Goal: Information Seeking & Learning: Learn about a topic

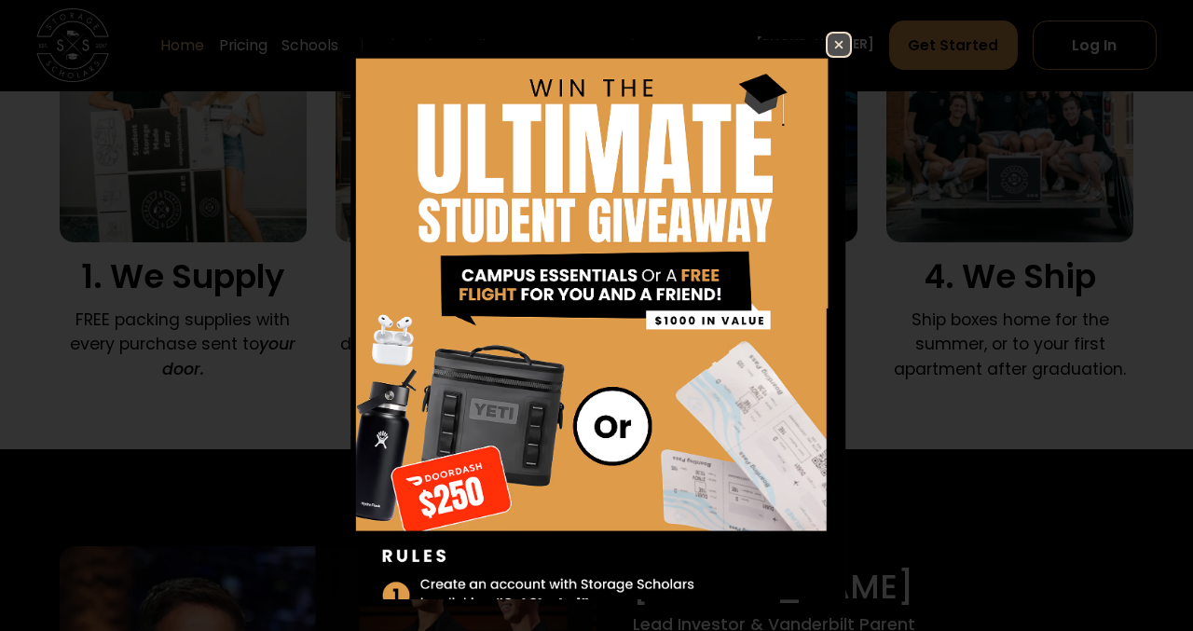
scroll to position [1359, 0]
click at [837, 41] on img at bounding box center [839, 45] width 22 height 22
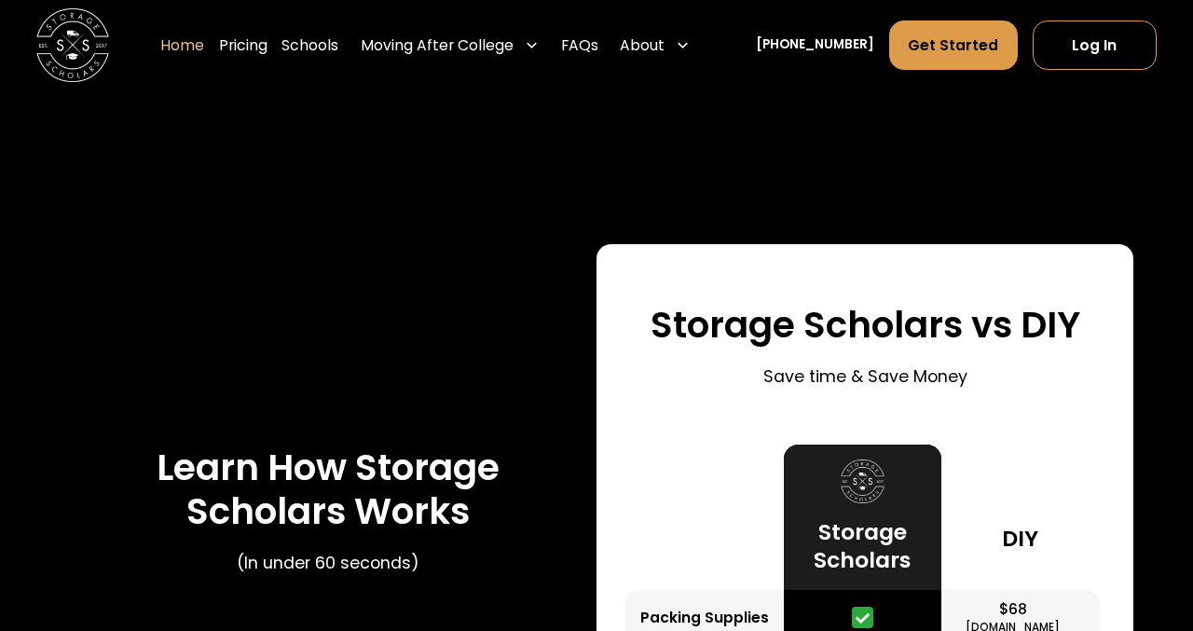
scroll to position [3069, 0]
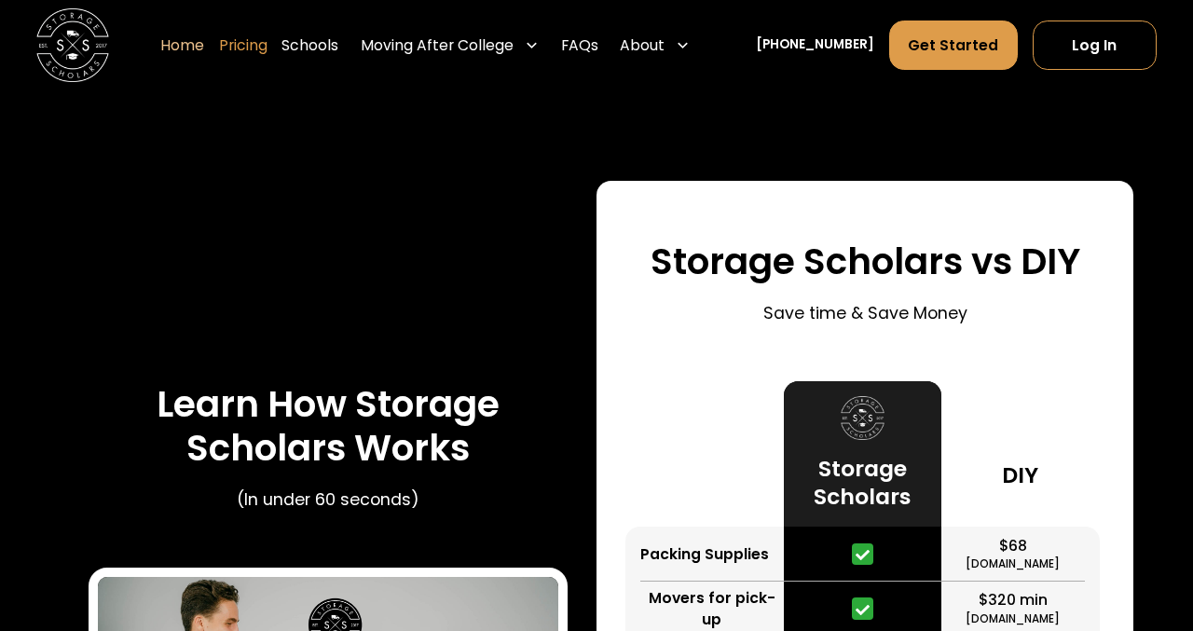
click at [268, 48] on link "Pricing" at bounding box center [243, 46] width 48 height 51
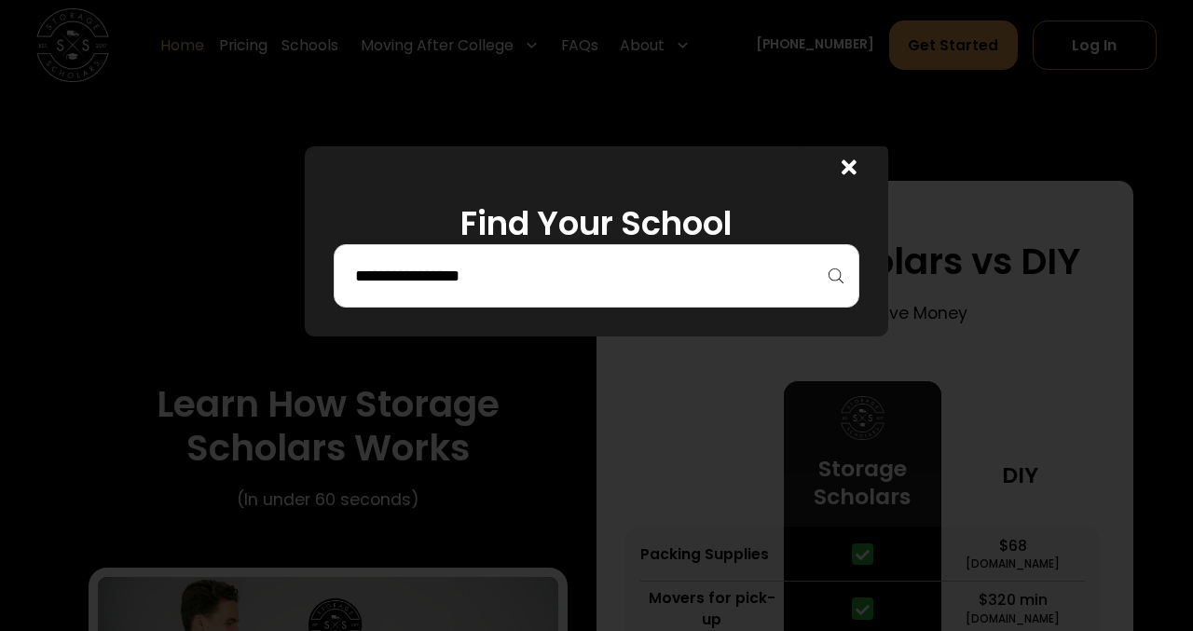
click at [498, 285] on input "search" at bounding box center [596, 276] width 487 height 32
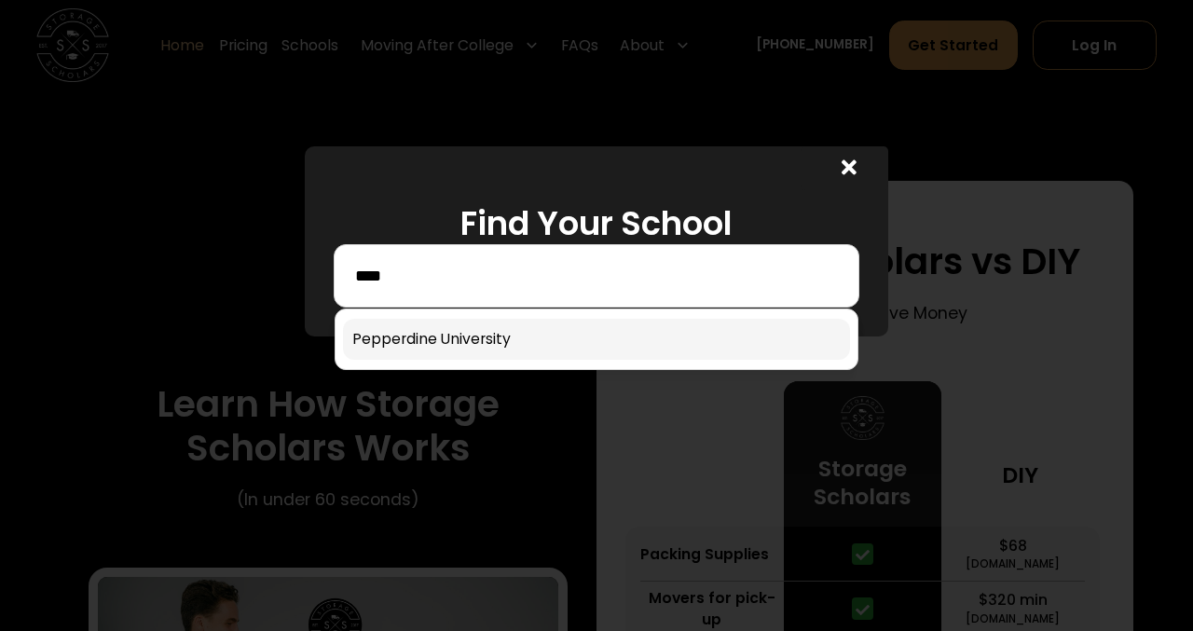
type input "****"
click at [503, 343] on link at bounding box center [596, 339] width 507 height 41
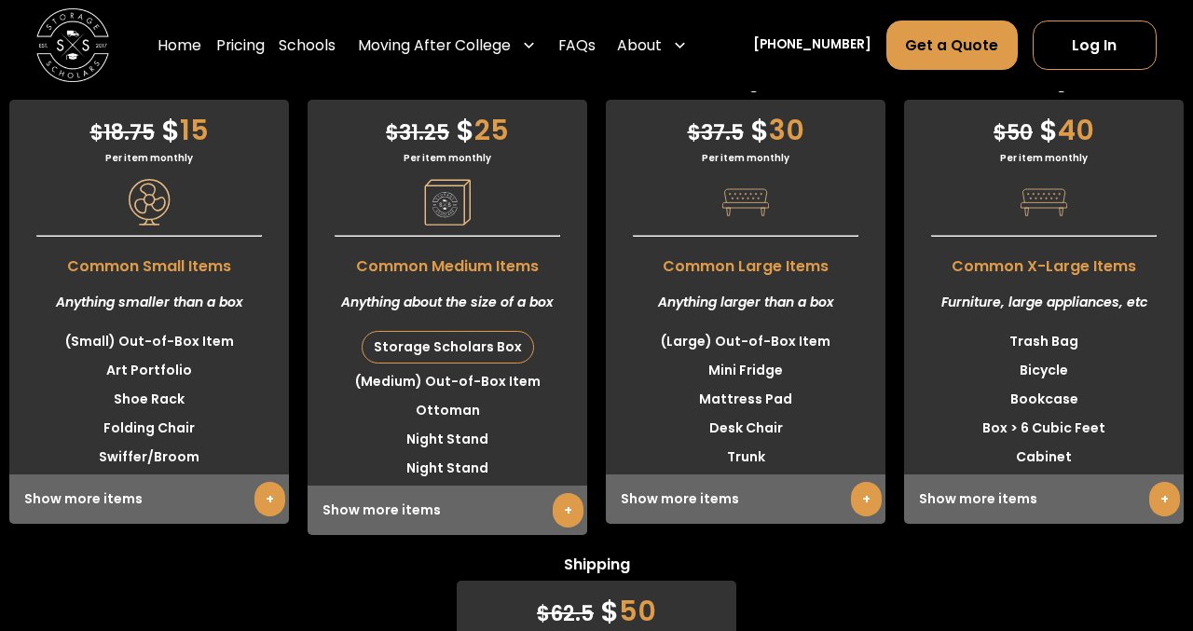
scroll to position [4675, 0]
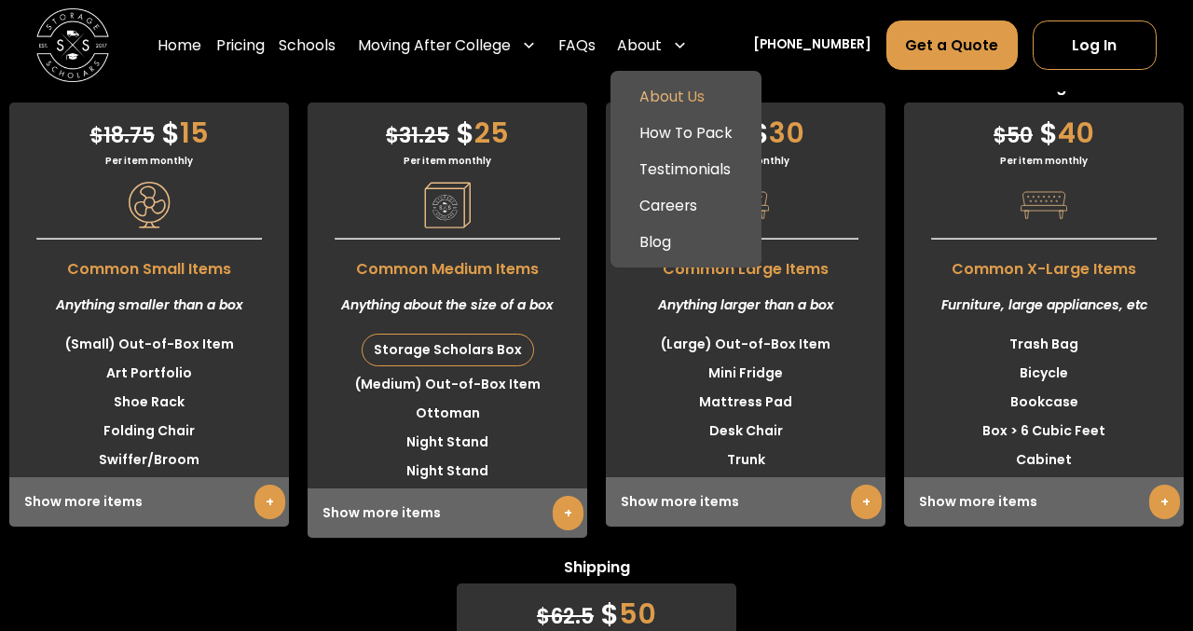
click at [693, 98] on link "About Us" at bounding box center [685, 96] width 137 height 36
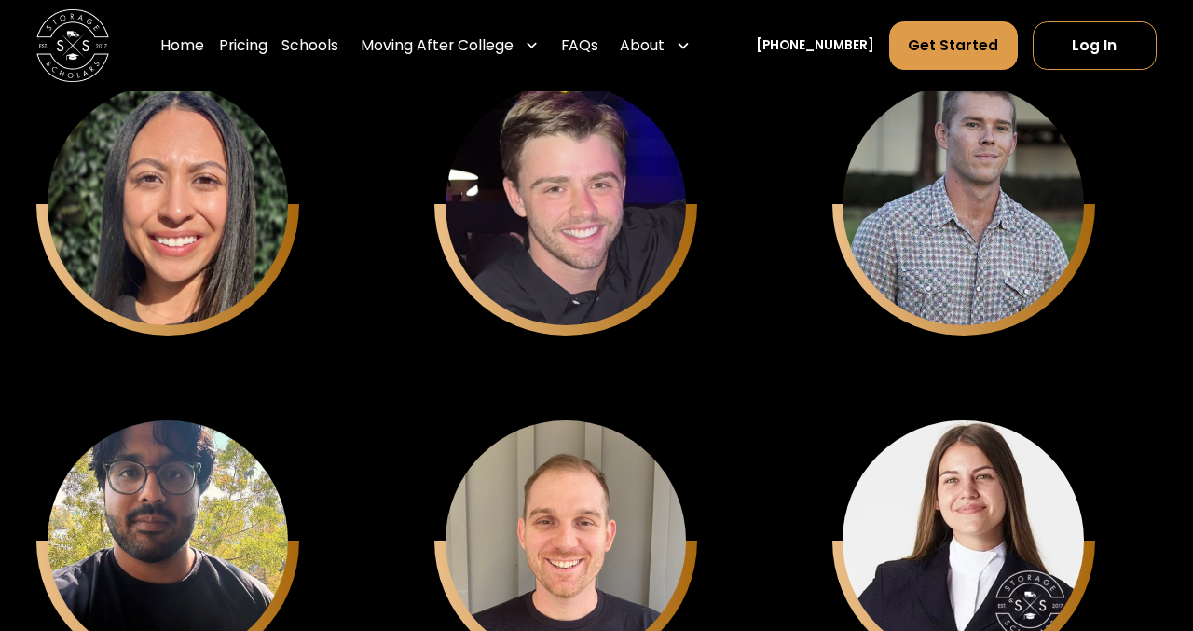
scroll to position [6015, 0]
